Goal: Check status

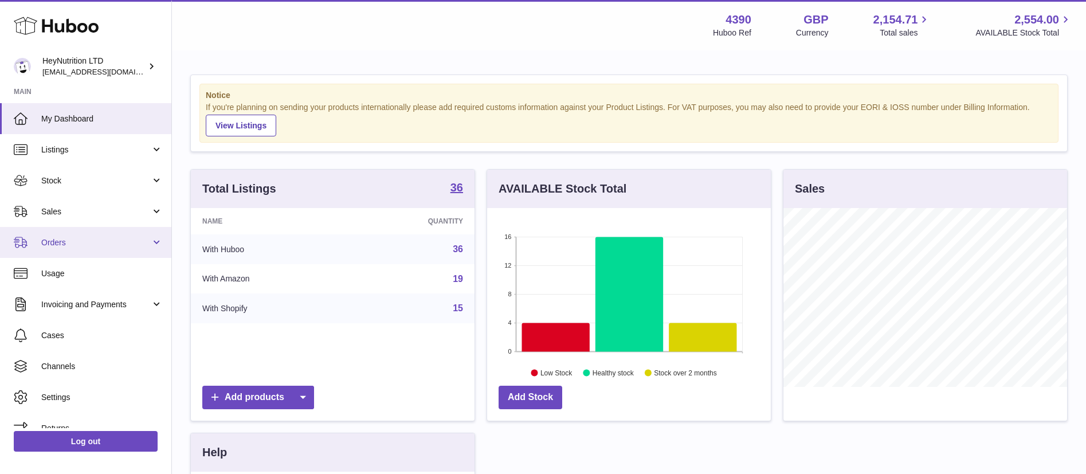
click at [61, 238] on span "Orders" at bounding box center [95, 242] width 109 height 11
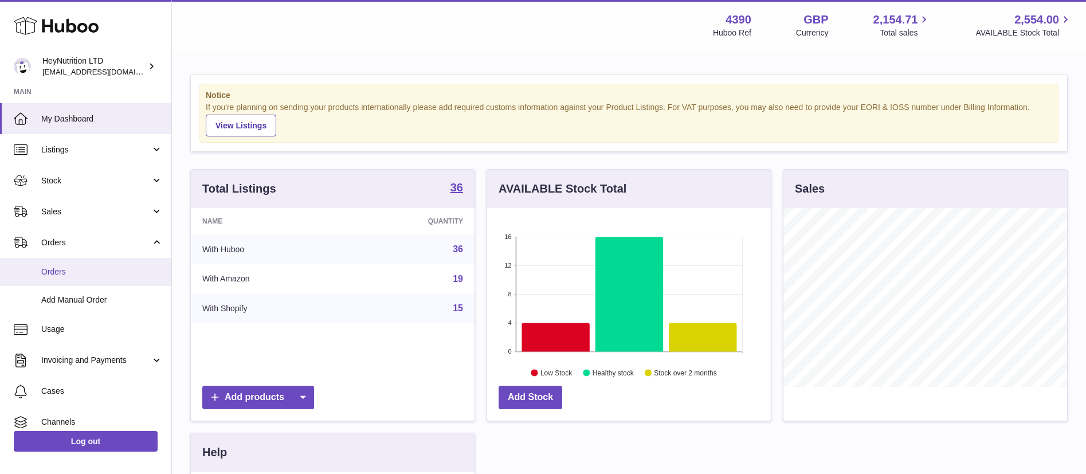
click at [56, 275] on span "Orders" at bounding box center [101, 271] width 121 height 11
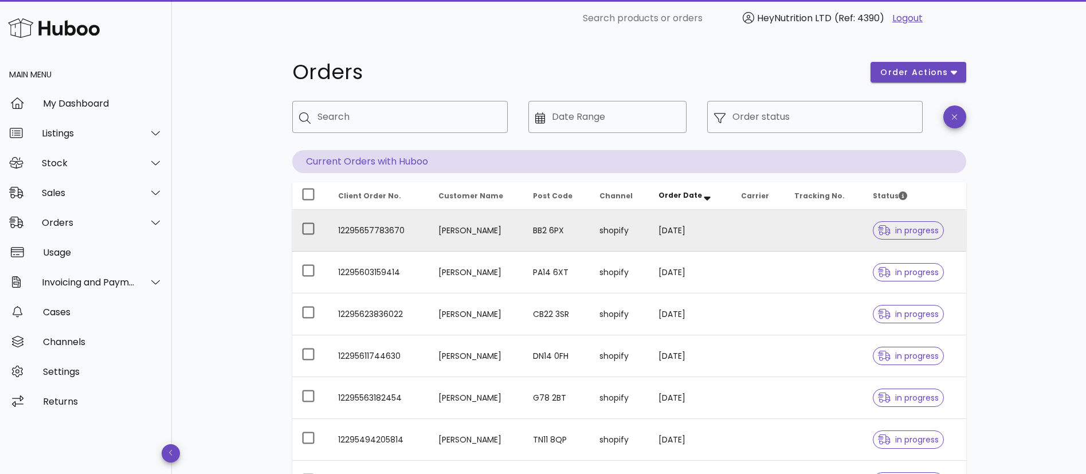
click at [910, 222] on span "in progress" at bounding box center [908, 230] width 71 height 18
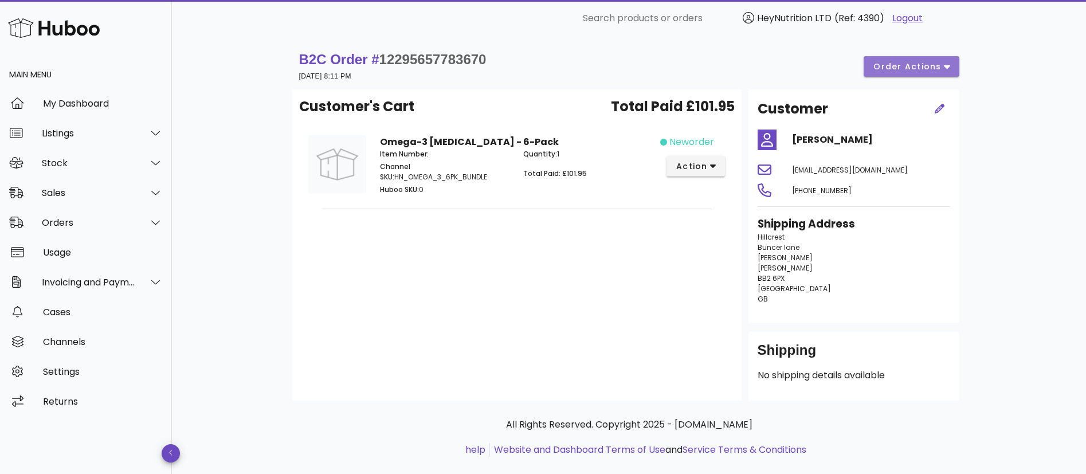
click at [942, 68] on span "order actions" at bounding box center [911, 67] width 77 height 12
click at [1007, 254] on div "B2C Order # 12295657783670 14 October 2025 at 8:11 PM order actions Customer's …" at bounding box center [629, 265] width 914 height 457
click at [169, 449] on icon "button" at bounding box center [171, 452] width 5 height 7
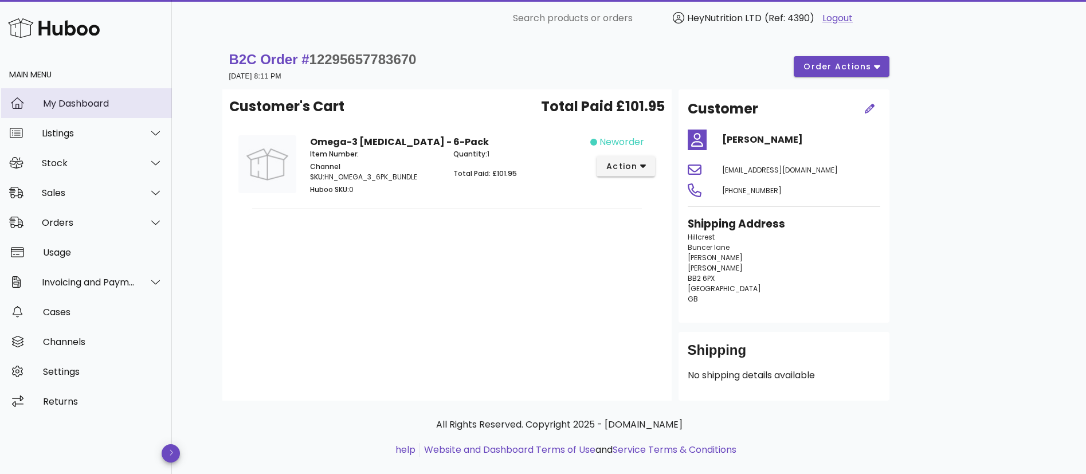
click at [20, 98] on icon at bounding box center [17, 102] width 13 height 11
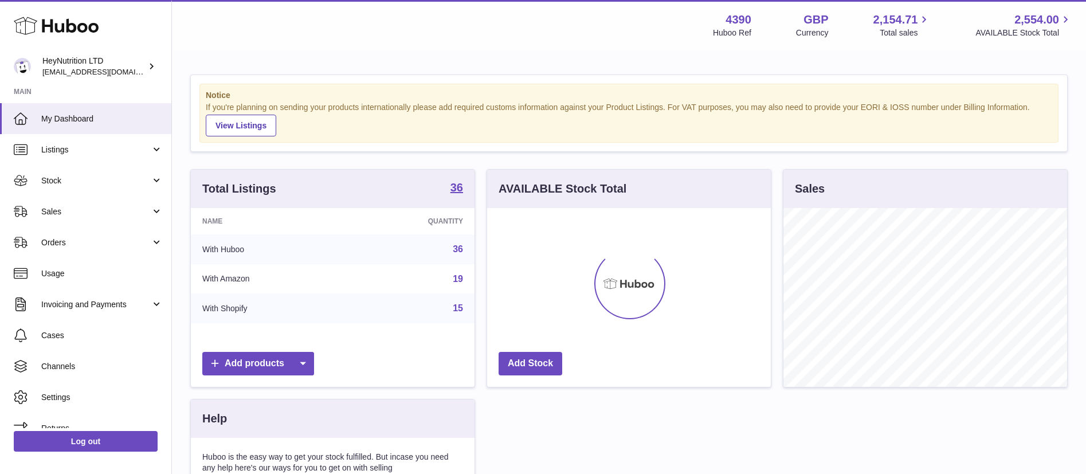
scroll to position [179, 284]
click at [144, 306] on span "Invoicing and Payments" at bounding box center [95, 304] width 109 height 11
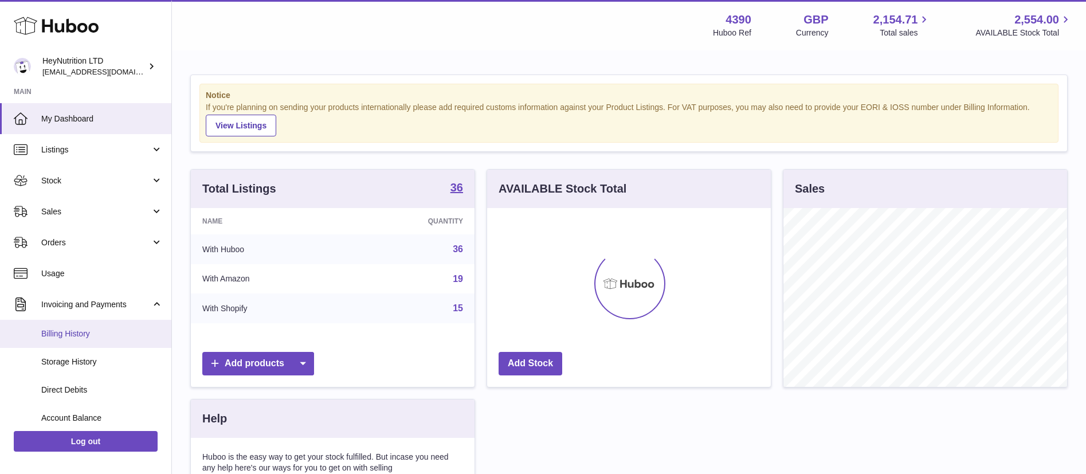
click at [93, 333] on span "Billing History" at bounding box center [101, 333] width 121 height 11
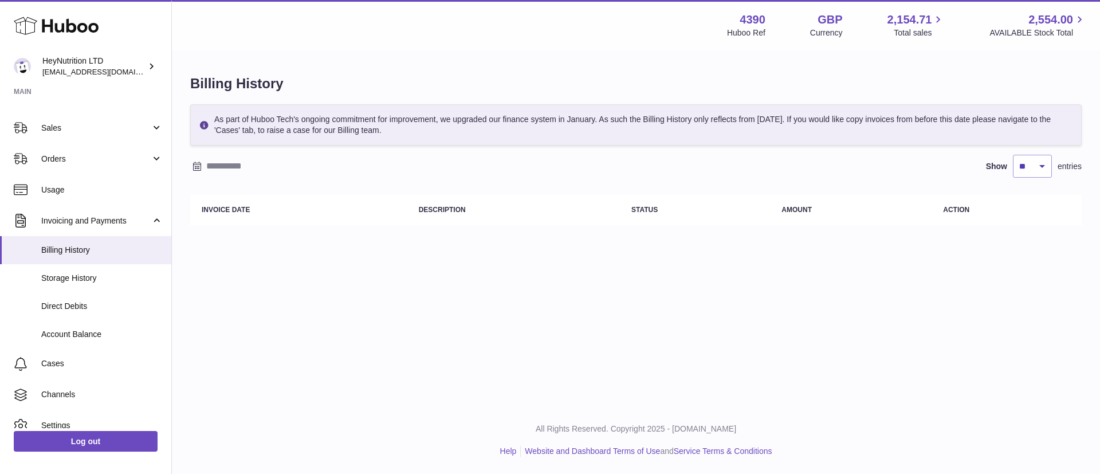
scroll to position [128, 0]
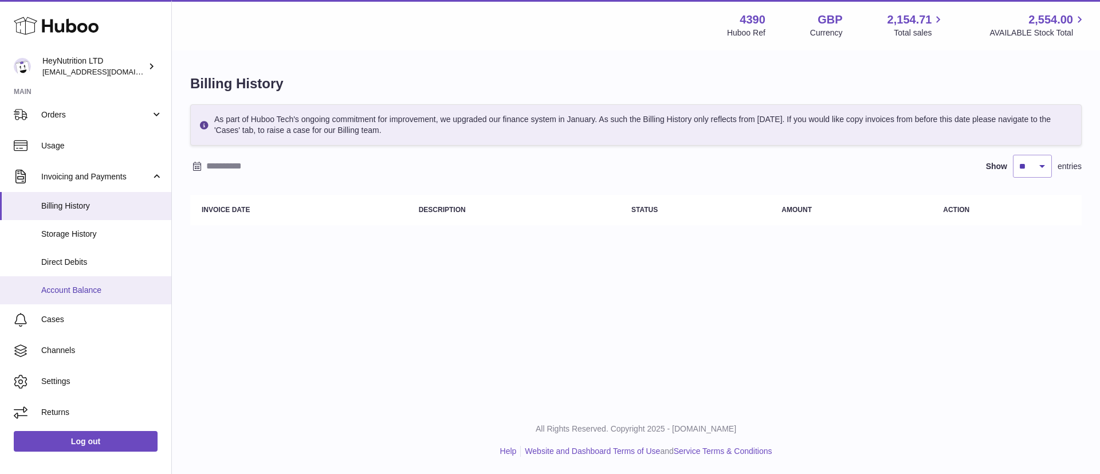
click at [77, 289] on span "Account Balance" at bounding box center [101, 290] width 121 height 11
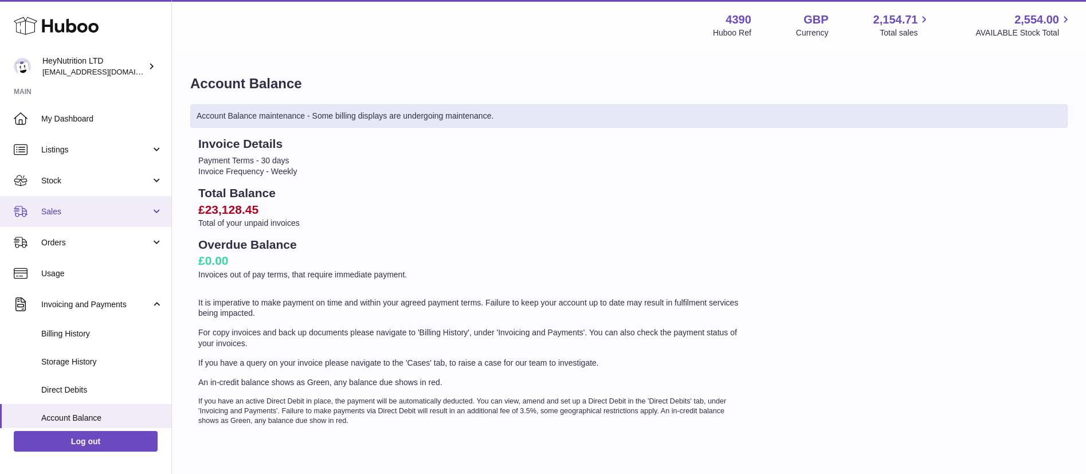
click at [68, 211] on span "Sales" at bounding box center [95, 211] width 109 height 11
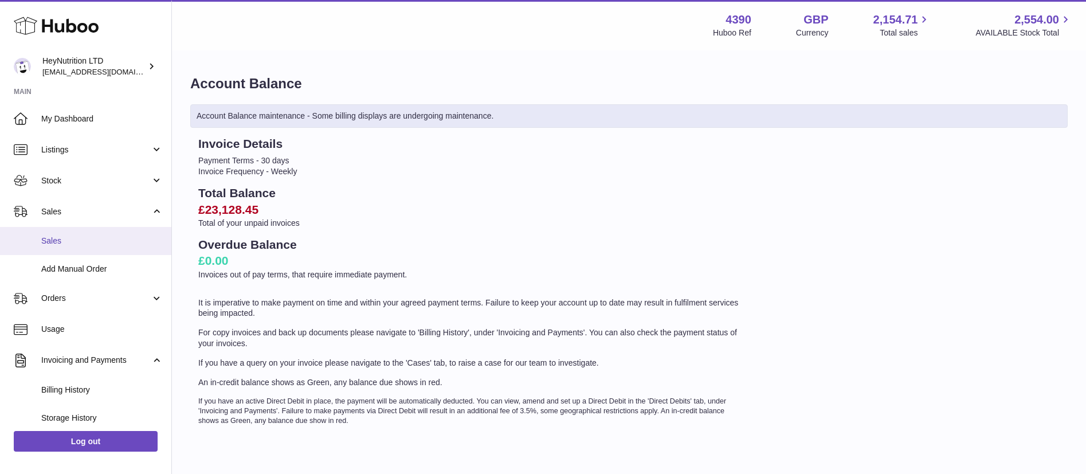
click at [63, 238] on span "Sales" at bounding box center [101, 240] width 121 height 11
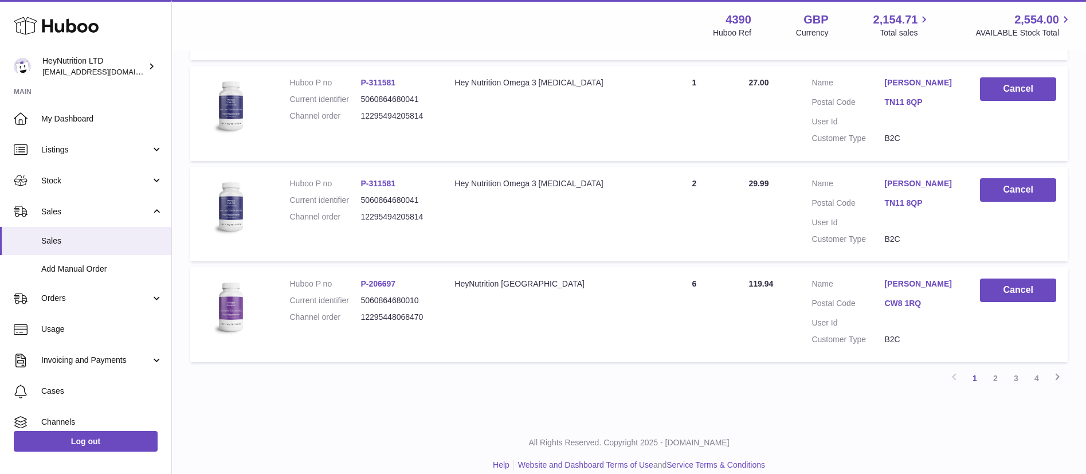
scroll to position [940, 0]
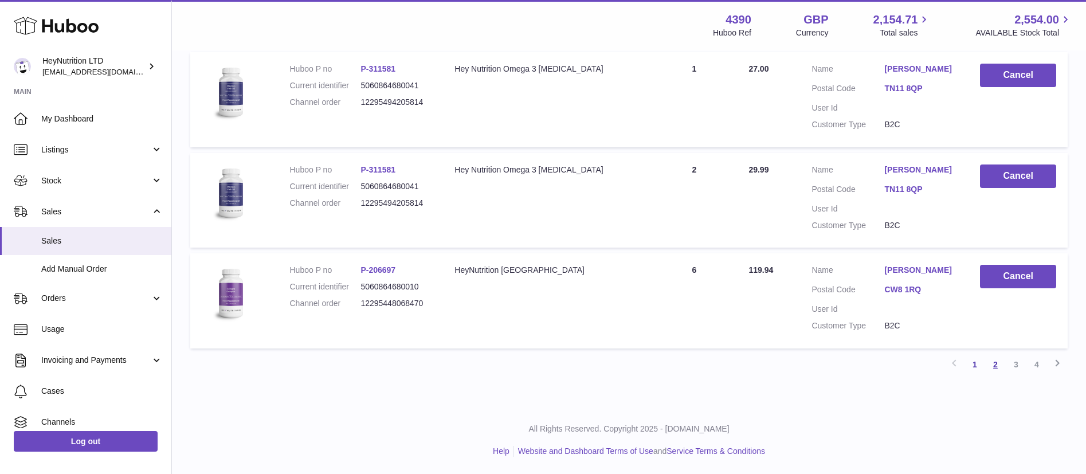
click at [993, 362] on link "2" at bounding box center [995, 364] width 21 height 21
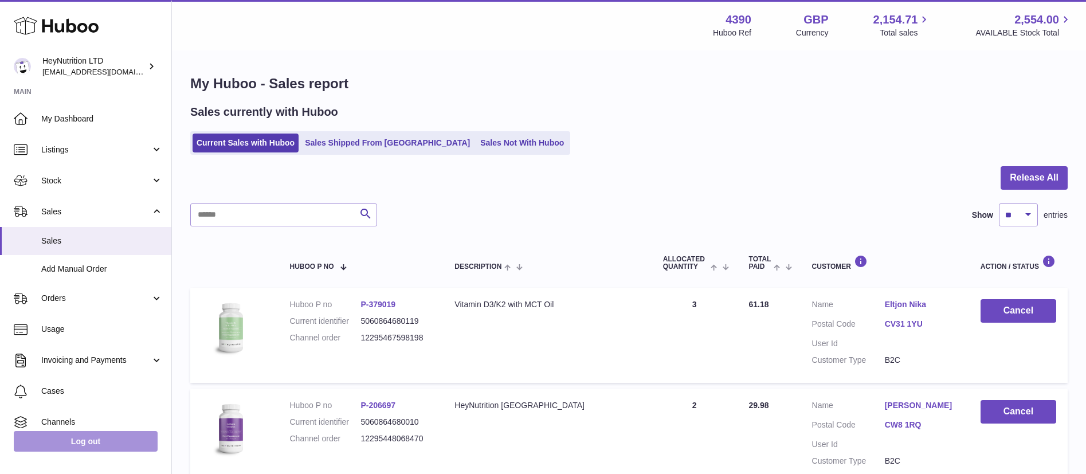
click at [104, 435] on link "Log out" at bounding box center [86, 441] width 144 height 21
